Goal: Obtain resource: Obtain resource

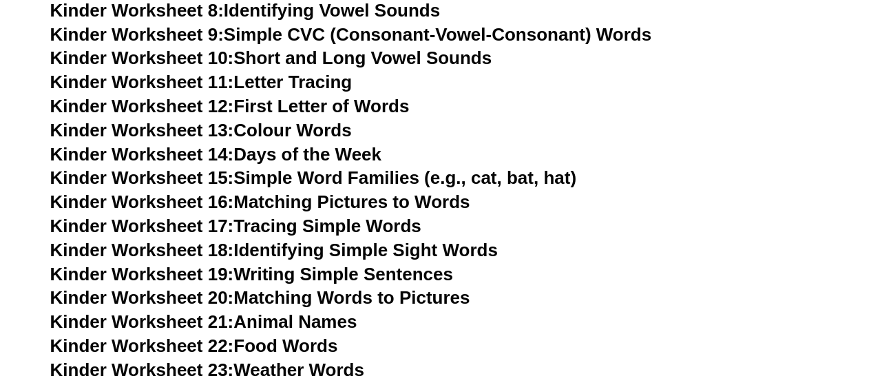
scroll to position [478, 0]
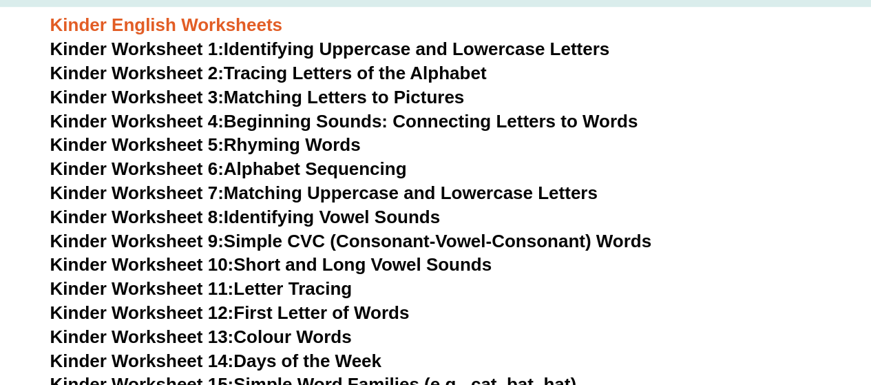
click at [213, 50] on span "Kinder Worksheet 1:" at bounding box center [137, 49] width 174 height 21
click at [247, 94] on link "Kinder Worksheet 3: Matching Letters to Pictures" at bounding box center [257, 97] width 415 height 21
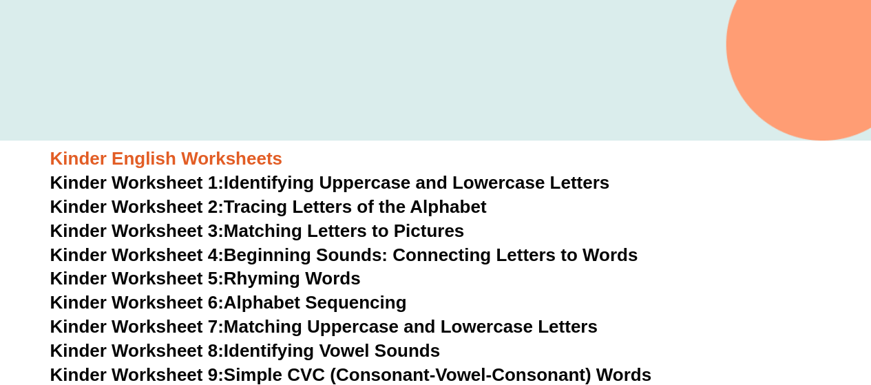
scroll to position [342, 0]
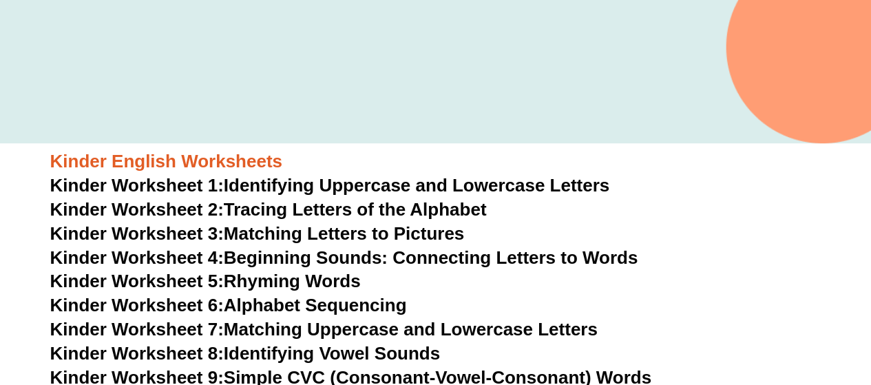
click at [369, 210] on link "Kinder Worksheet 2: Tracing Letters of the Alphabet" at bounding box center [268, 209] width 437 height 21
click at [276, 237] on link "Kinder Worksheet 3: Matching Letters to Pictures" at bounding box center [257, 233] width 415 height 21
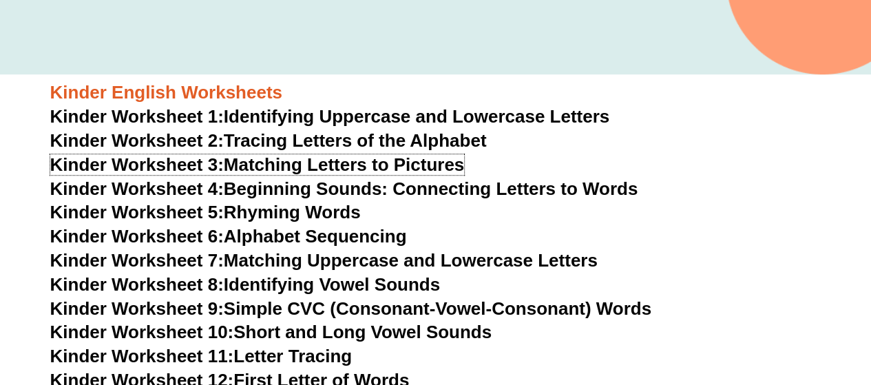
scroll to position [479, 0]
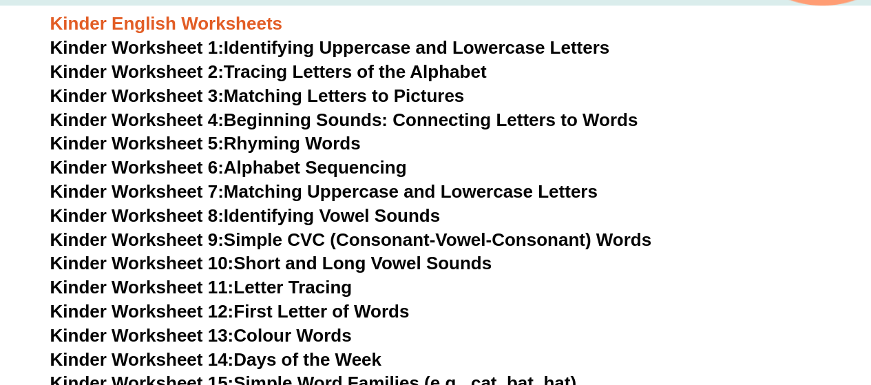
click at [293, 293] on link "Kinder Worksheet 11: Letter Tracing" at bounding box center [201, 287] width 302 height 21
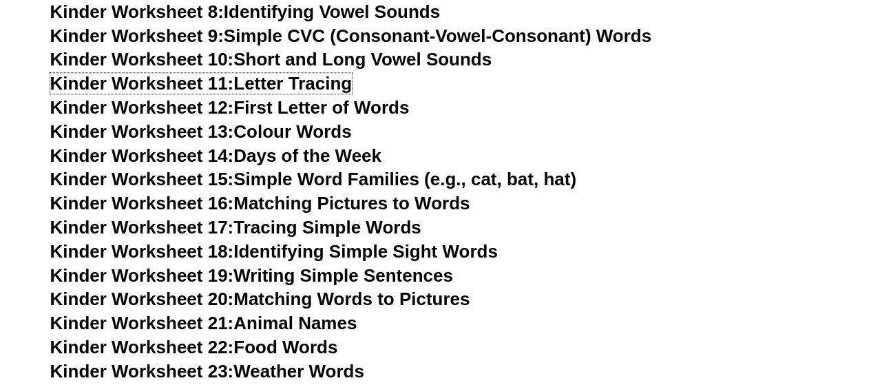
scroll to position [686, 0]
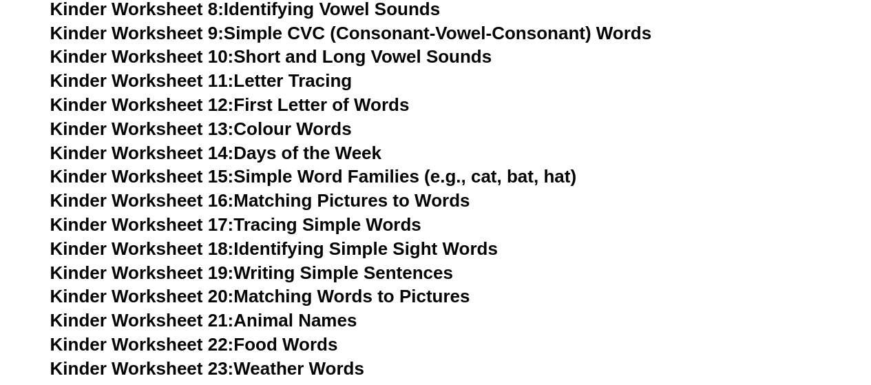
click at [318, 155] on link "Kinder Worksheet 14: Days of the Week" at bounding box center [215, 153] width 331 height 21
click at [314, 198] on link "Kinder Worksheet 16: Matching Pictures to Words" at bounding box center [260, 200] width 420 height 21
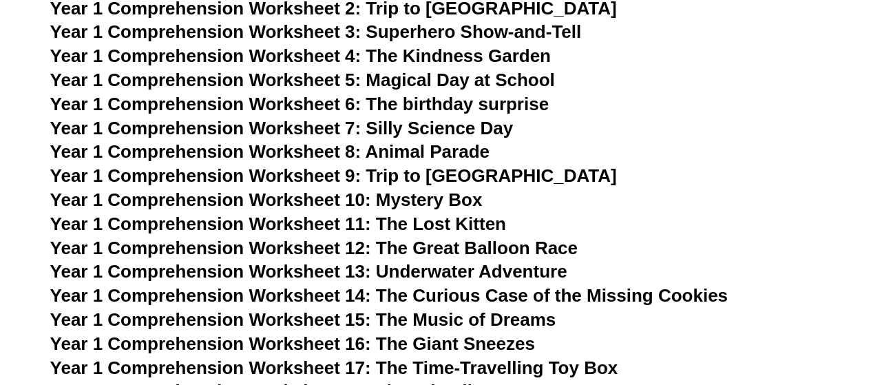
scroll to position [1582, 0]
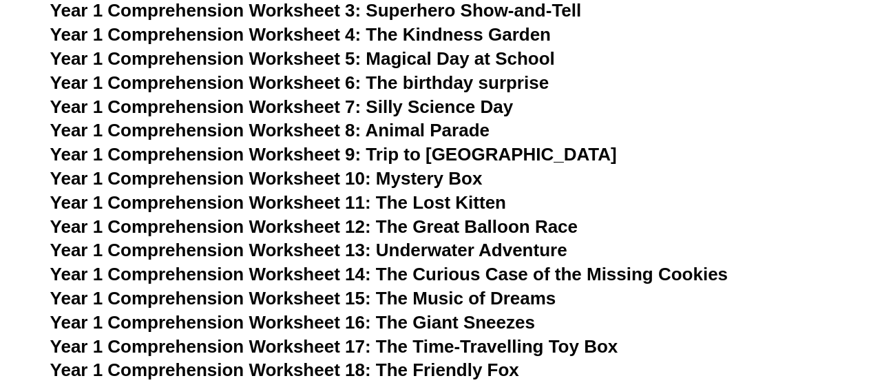
click at [386, 65] on span "Year 1 Comprehension Worksheet 5: Magical Day at School" at bounding box center [302, 58] width 505 height 21
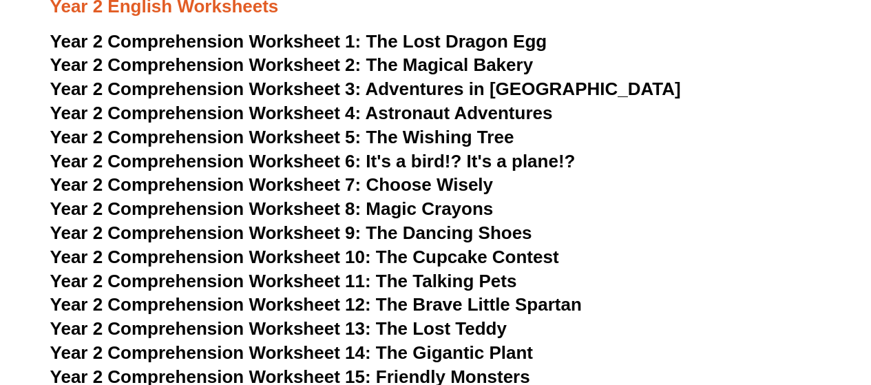
scroll to position [2753, 0]
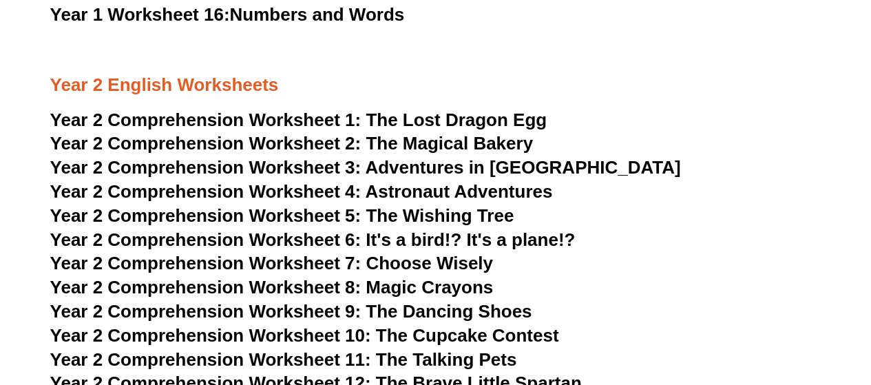
click at [459, 309] on span "Year 2 Comprehension Worksheet 9: The Dancing Shoes" at bounding box center [291, 311] width 482 height 21
